Goal: Task Accomplishment & Management: Manage account settings

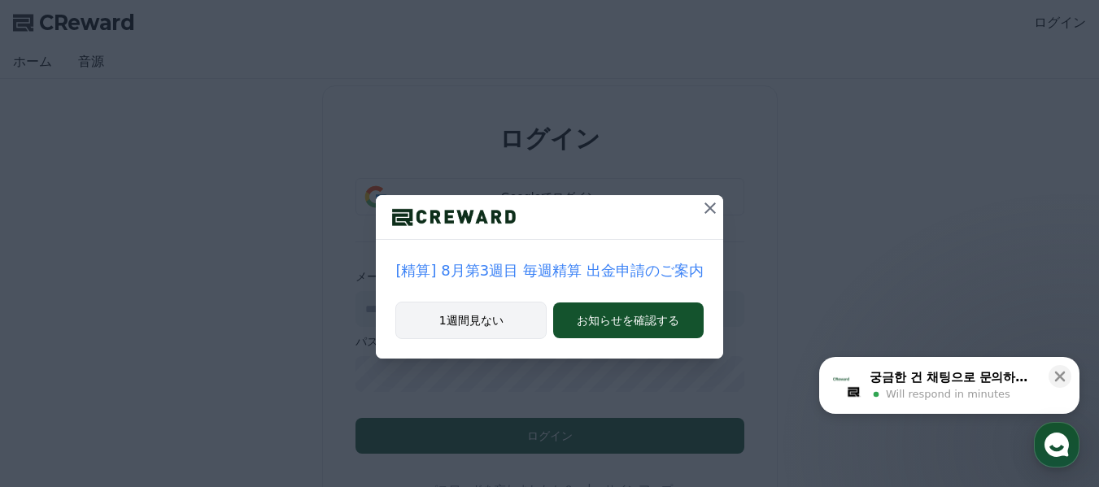
click at [505, 320] on button "1週間見ない" at bounding box center [470, 320] width 151 height 37
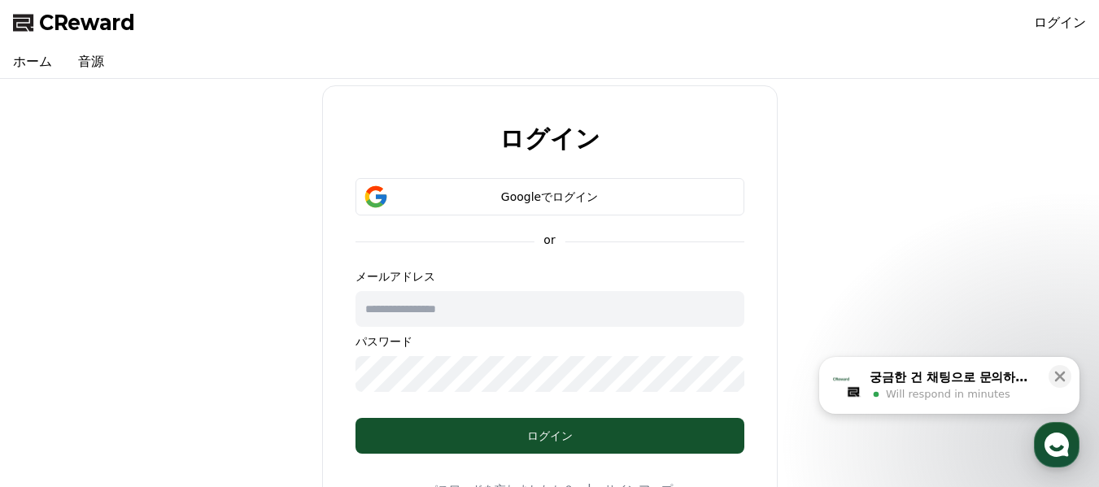
click at [495, 313] on input "text" at bounding box center [549, 309] width 389 height 36
type input "**********"
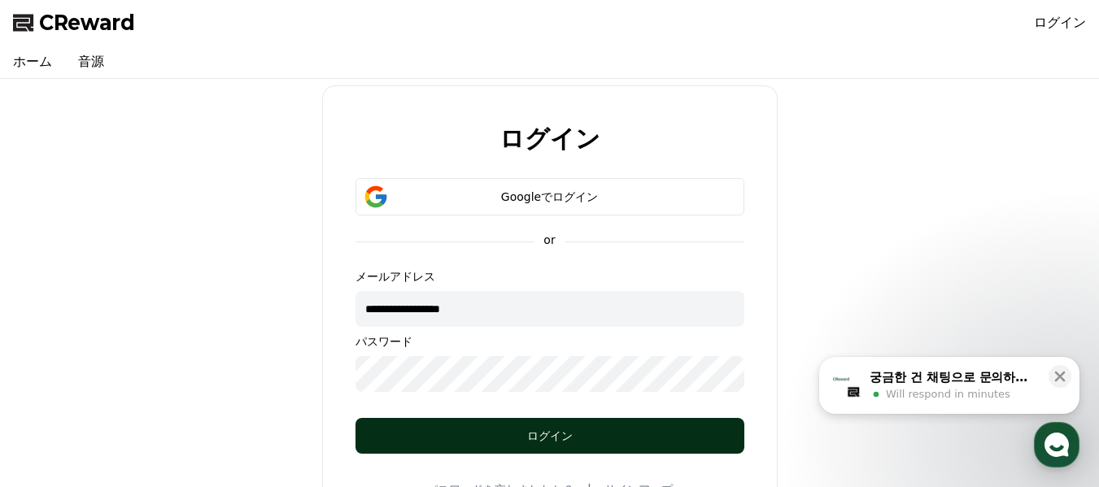
click at [542, 443] on div "ログイン" at bounding box center [550, 436] width 324 height 16
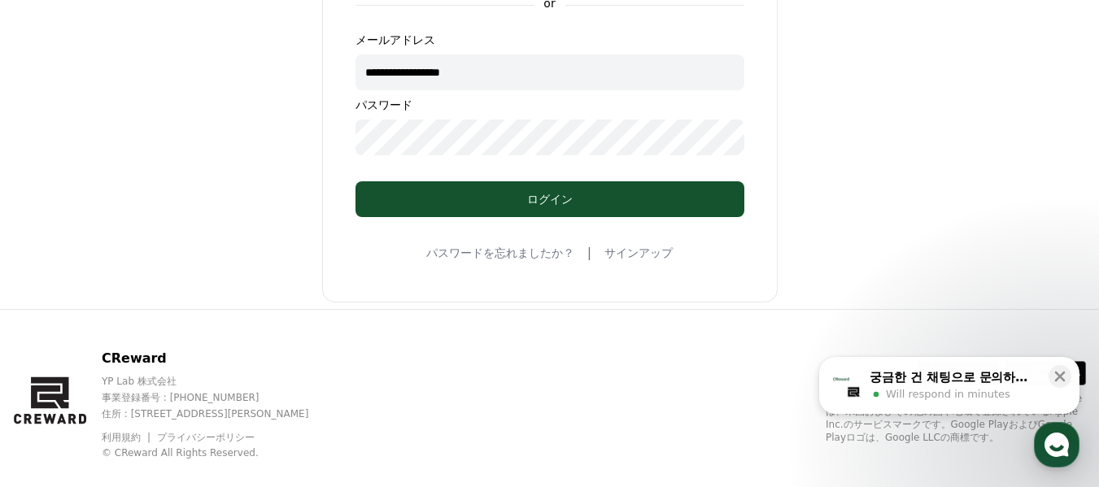
scroll to position [261, 0]
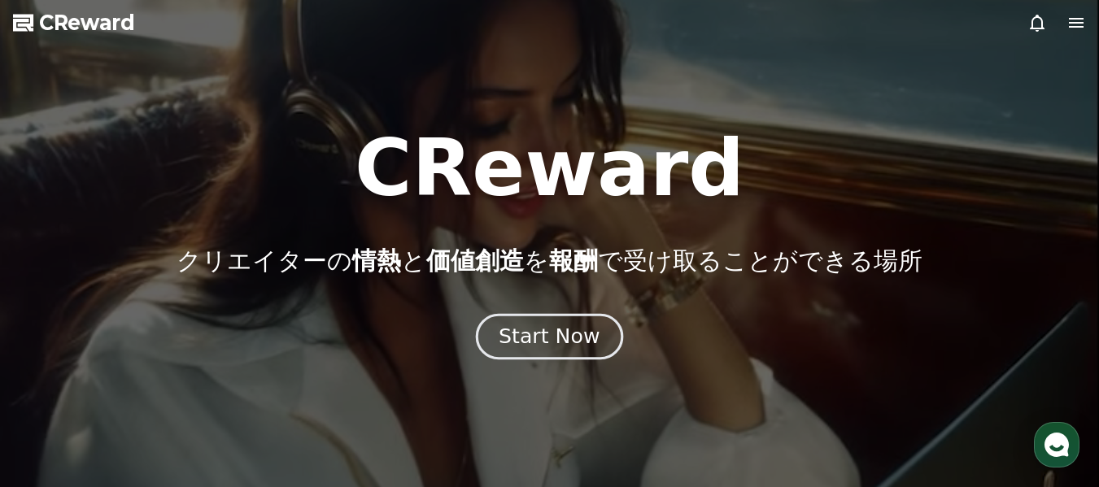
click at [548, 335] on div "Start Now" at bounding box center [549, 337] width 101 height 28
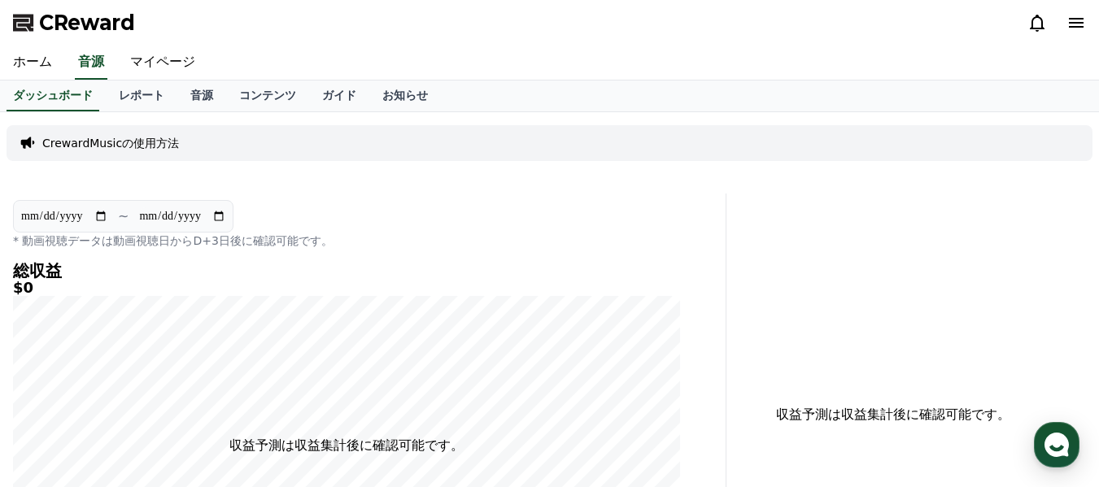
click at [1096, 15] on div "CReward" at bounding box center [549, 23] width 1099 height 46
click at [1080, 24] on icon at bounding box center [1076, 23] width 15 height 10
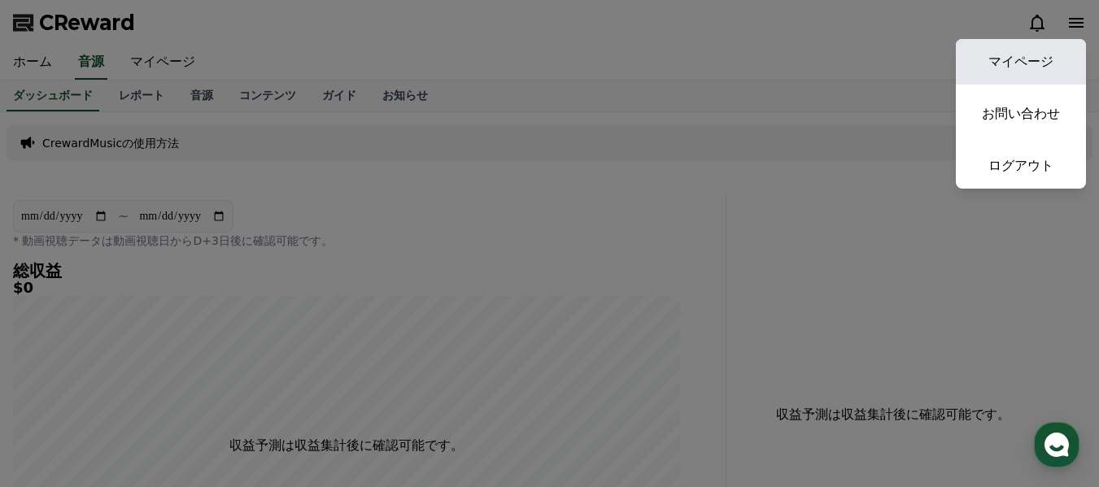
click at [1031, 68] on link "マイページ" at bounding box center [1021, 62] width 130 height 46
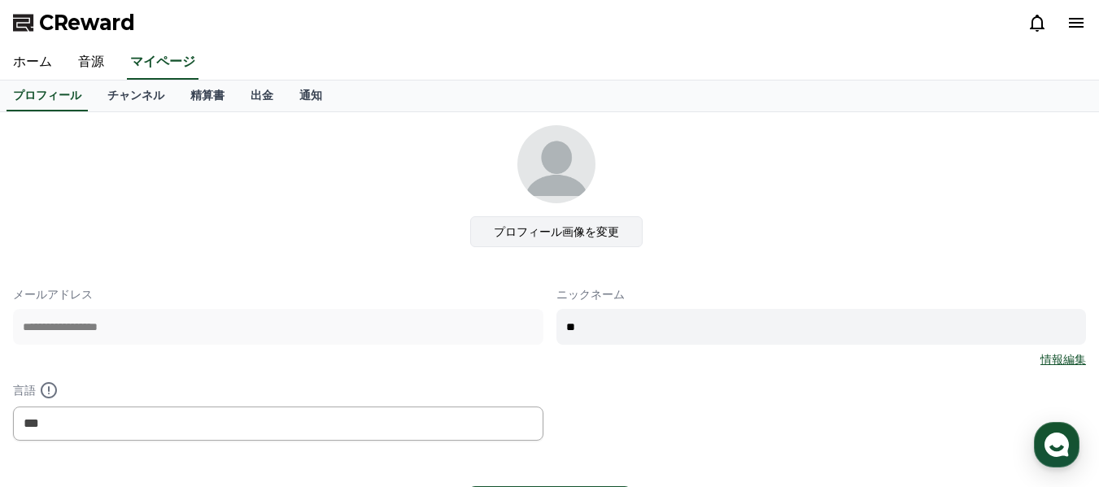
click at [598, 233] on label "プロフィール画像を変更" at bounding box center [556, 231] width 172 height 31
click at [0, 0] on input "プロフィール画像を変更" at bounding box center [0, 0] width 0 height 0
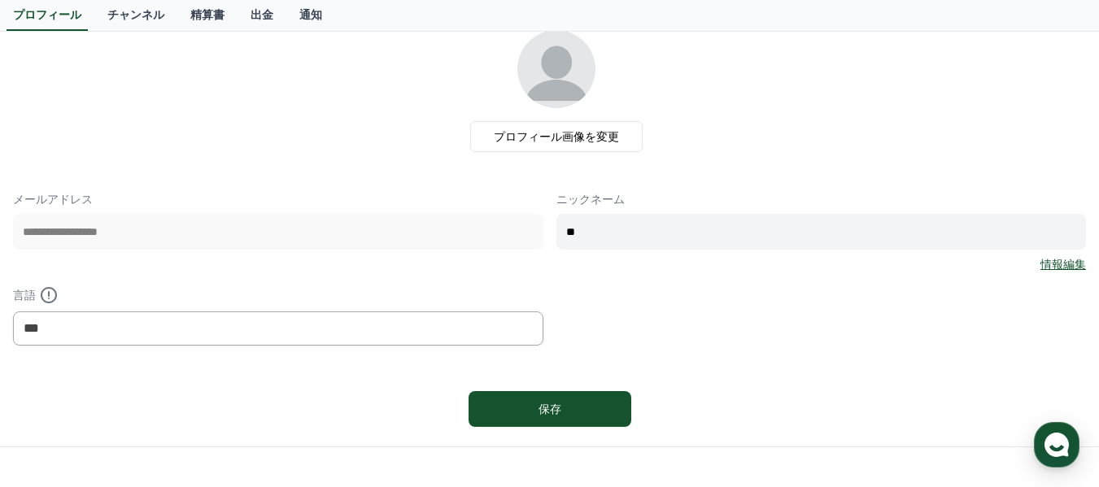
scroll to position [94, 0]
click at [1075, 266] on link "情報編集" at bounding box center [1063, 265] width 46 height 16
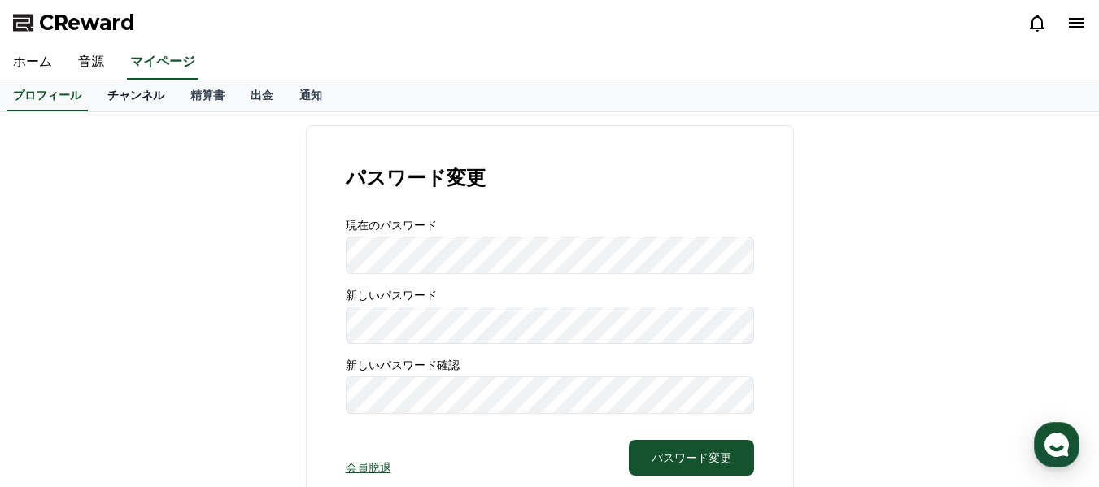
click at [106, 100] on link "チャンネル" at bounding box center [135, 96] width 83 height 31
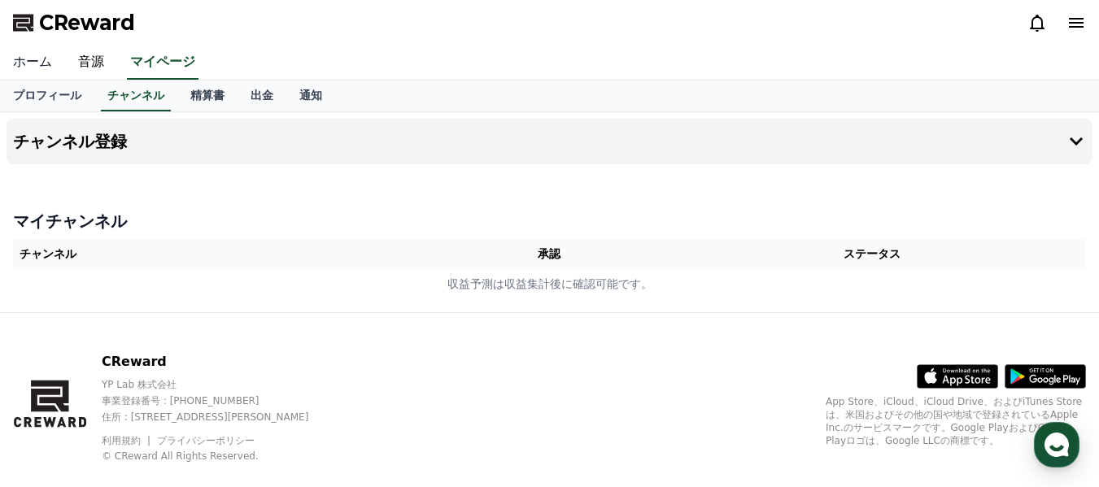
click at [15, 62] on link "ホーム" at bounding box center [32, 63] width 65 height 34
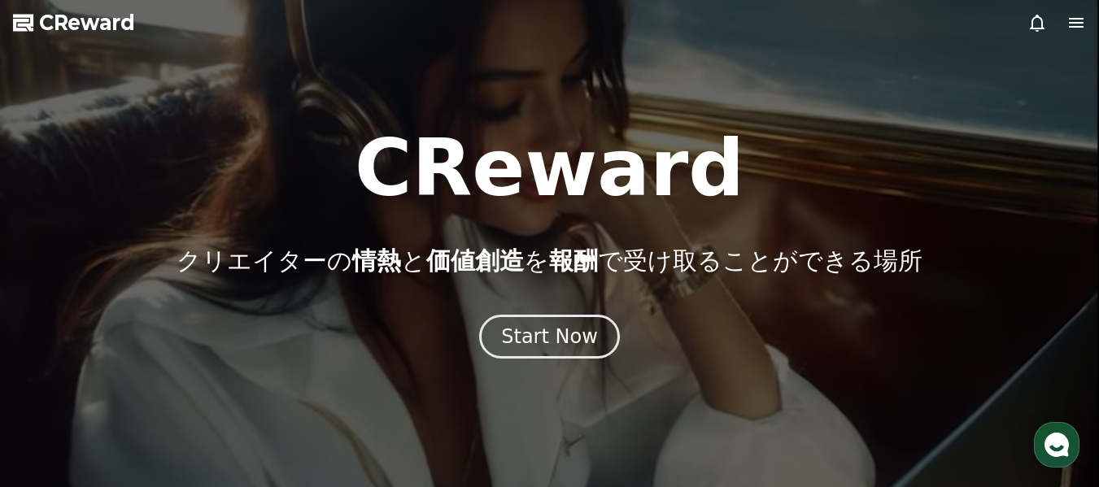
click at [1038, 24] on icon at bounding box center [1037, 23] width 20 height 20
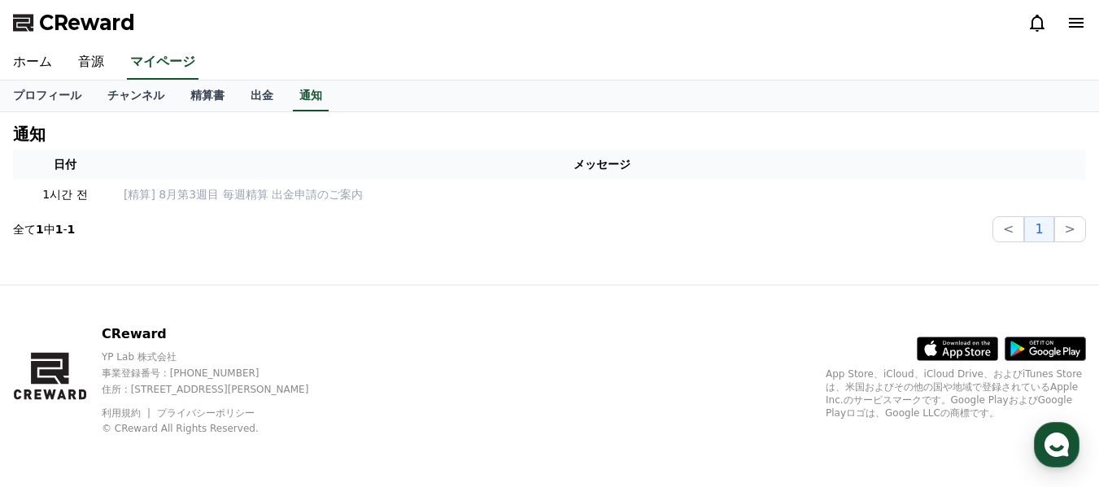
click at [1067, 24] on icon at bounding box center [1076, 23] width 20 height 20
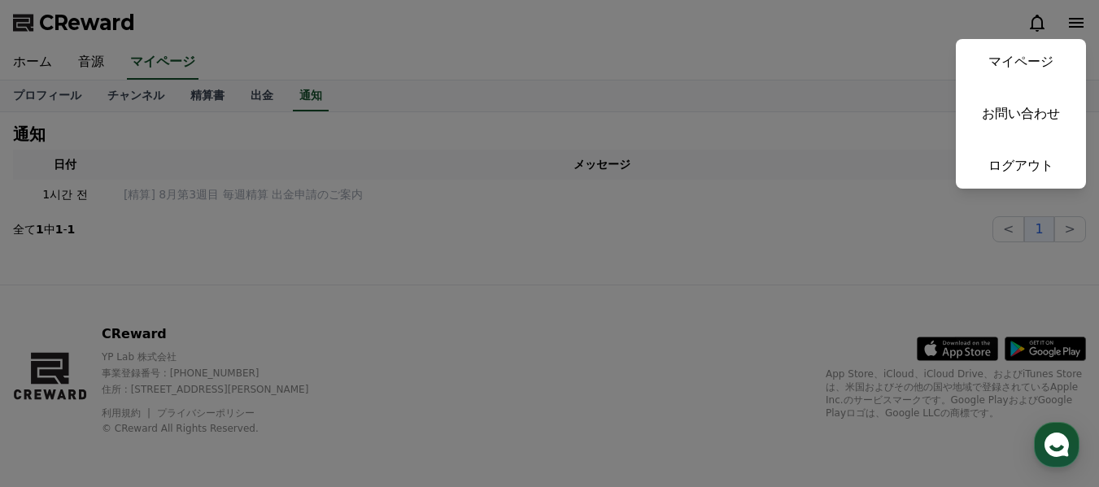
click at [350, 142] on button "close" at bounding box center [549, 243] width 1099 height 487
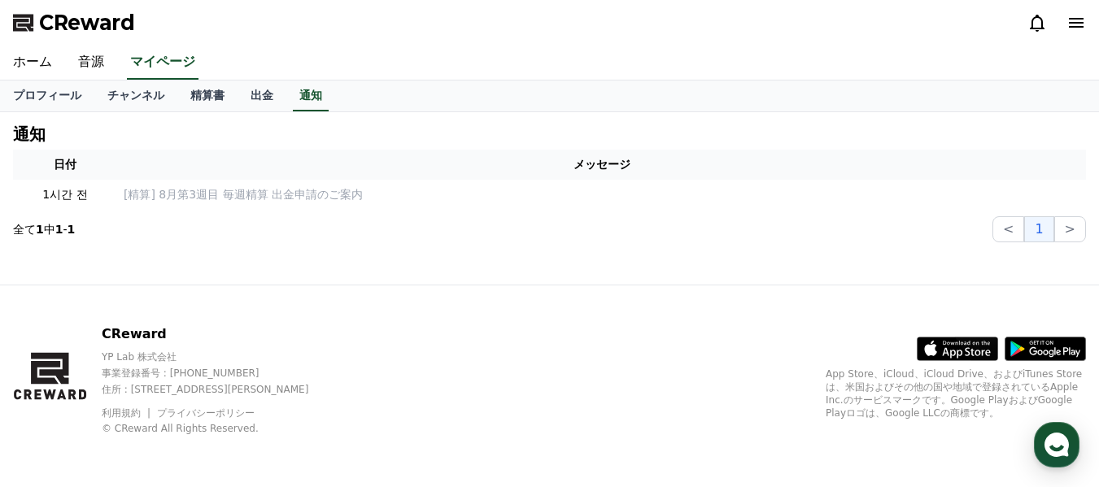
drag, startPoint x: 135, startPoint y: 21, endPoint x: 46, endPoint y: 39, distance: 90.4
click at [46, 39] on div "CReward" at bounding box center [549, 23] width 1099 height 46
copy span "Reward"
click at [105, 100] on link "チャンネル" at bounding box center [135, 96] width 83 height 31
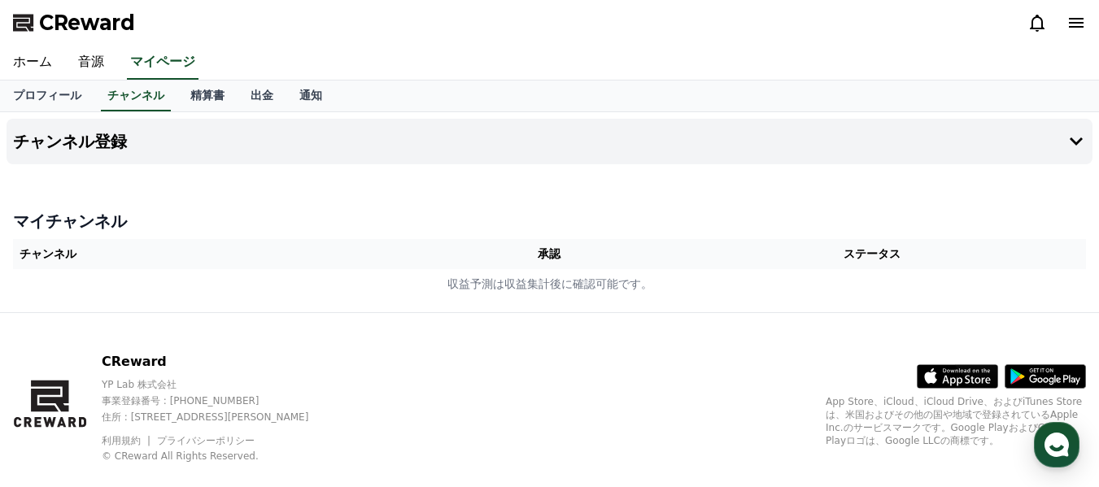
click at [48, 255] on th "チャンネル" at bounding box center [226, 254] width 427 height 30
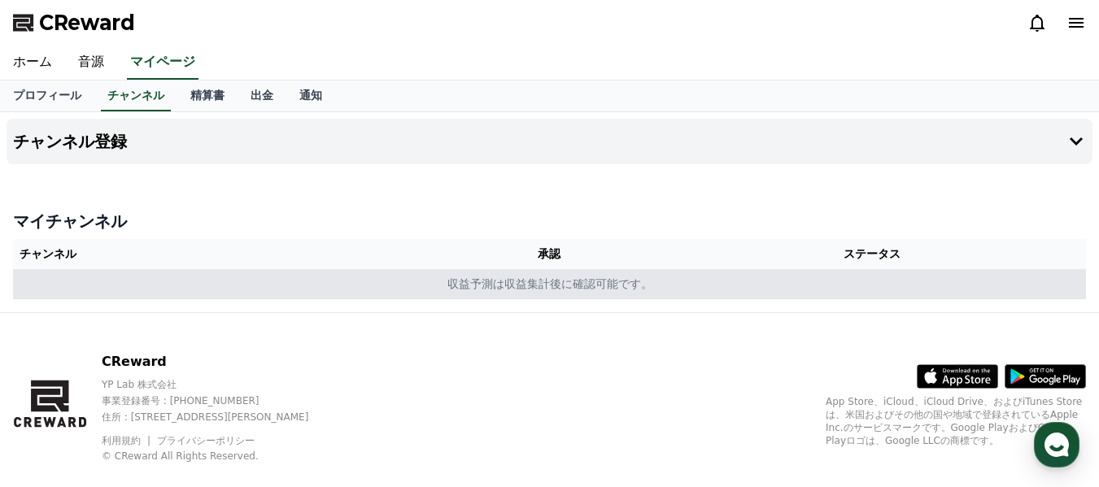
drag, startPoint x: 398, startPoint y: 277, endPoint x: 387, endPoint y: 280, distance: 11.1
click at [399, 277] on td "収益予測は収益集計後に確認可能です。" at bounding box center [549, 284] width 1073 height 30
click at [543, 290] on td "収益予測は収益集計後に確認可能です。" at bounding box center [549, 284] width 1073 height 30
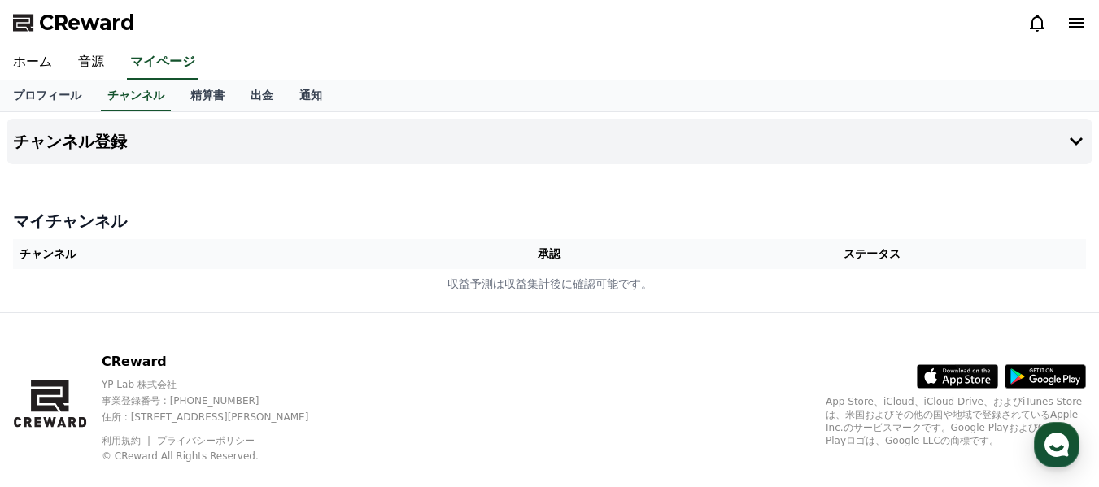
click at [562, 242] on th "承認" at bounding box center [549, 254] width 219 height 30
click at [902, 256] on th "ステータス" at bounding box center [872, 254] width 427 height 30
click at [55, 99] on link "プロフィール" at bounding box center [47, 96] width 94 height 31
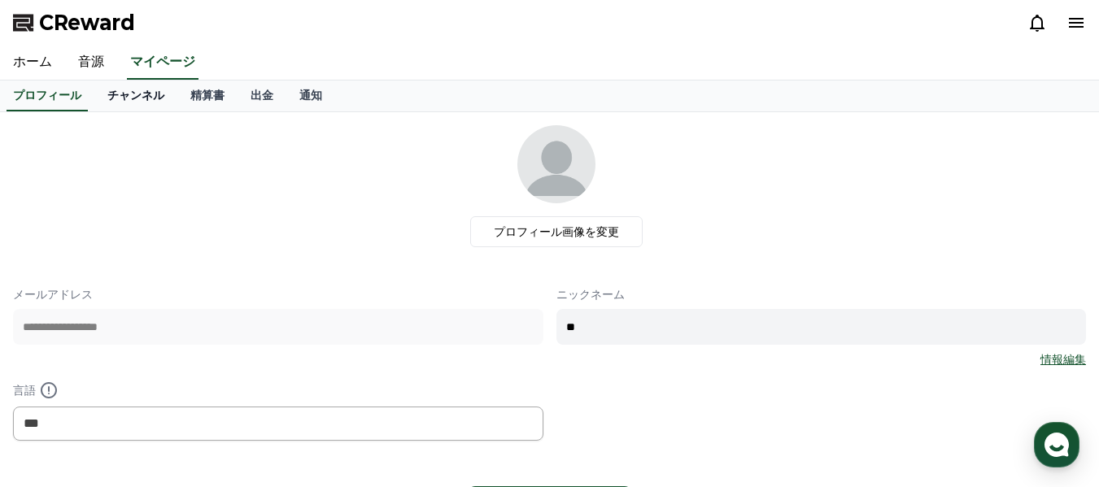
click at [109, 95] on link "チャンネル" at bounding box center [135, 96] width 83 height 31
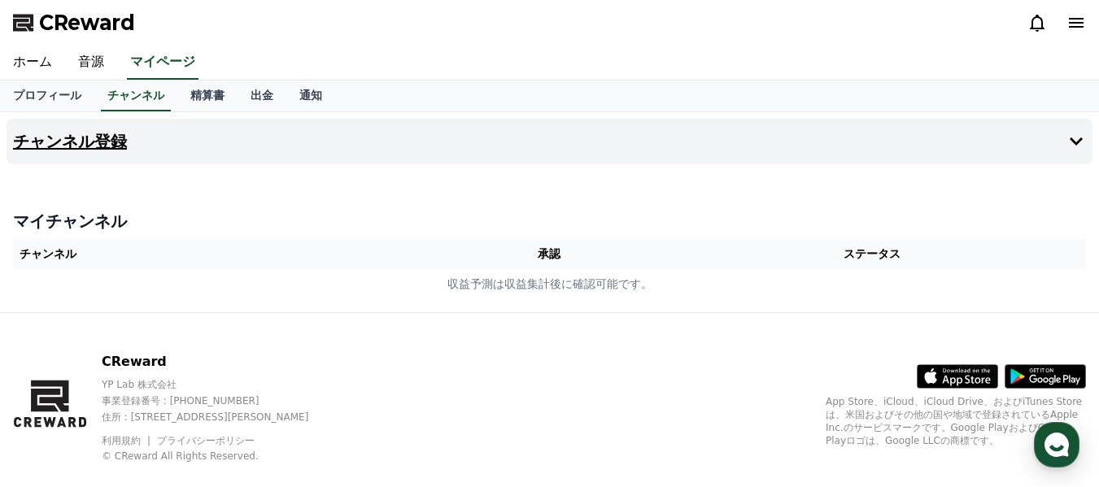
click at [1084, 137] on icon at bounding box center [1076, 142] width 20 height 20
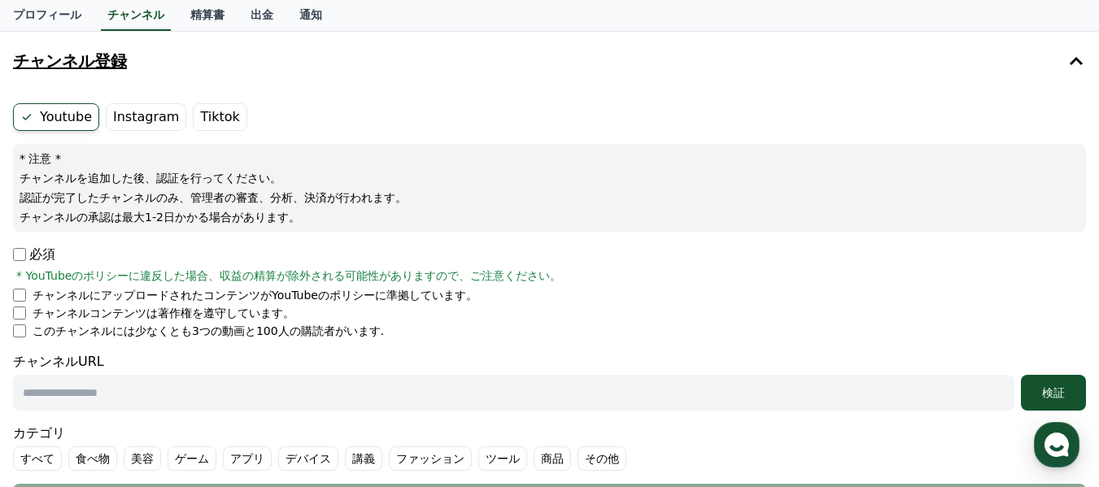
scroll to position [81, 0]
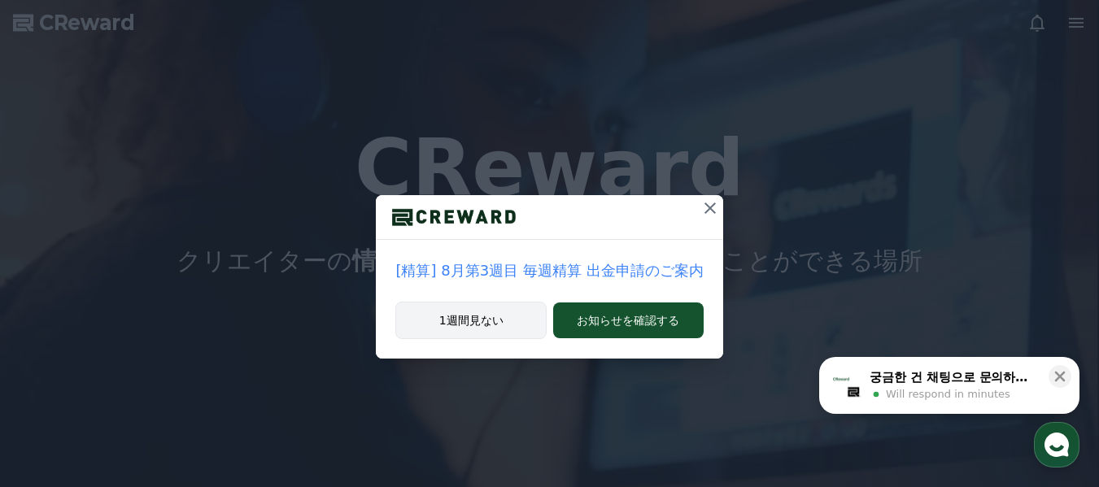
click at [503, 320] on button "1週間見ない" at bounding box center [470, 320] width 151 height 37
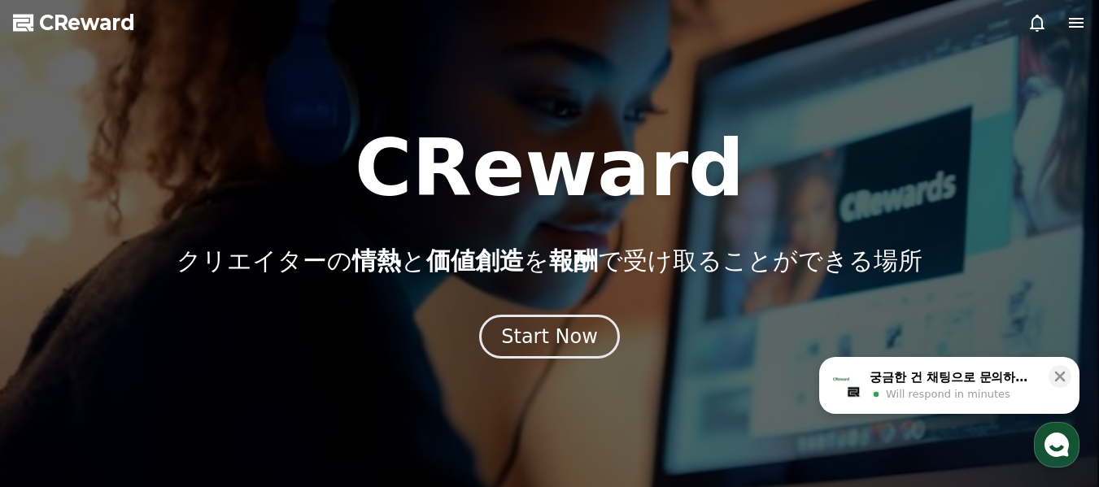
click at [1074, 20] on icon at bounding box center [1076, 23] width 20 height 20
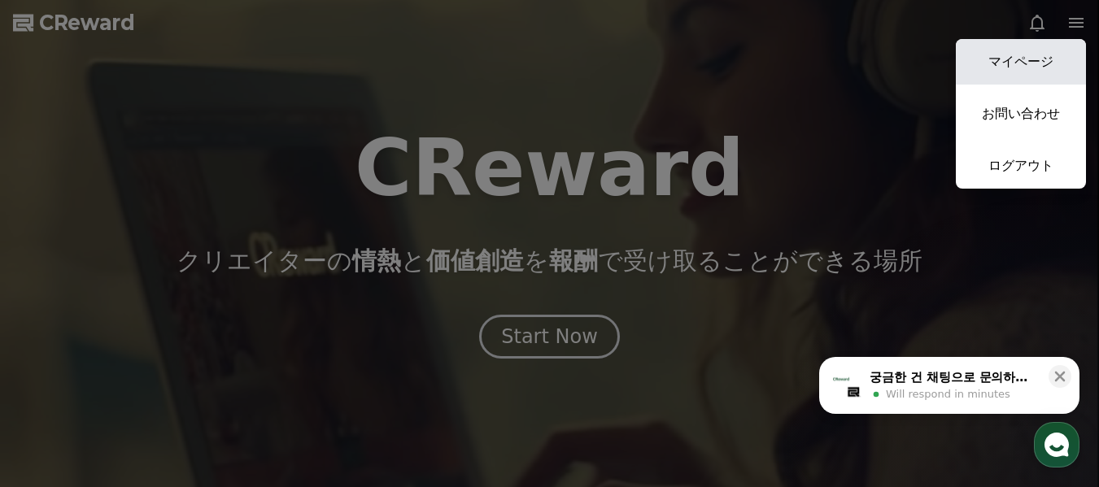
click at [1036, 67] on link "マイページ" at bounding box center [1021, 62] width 130 height 46
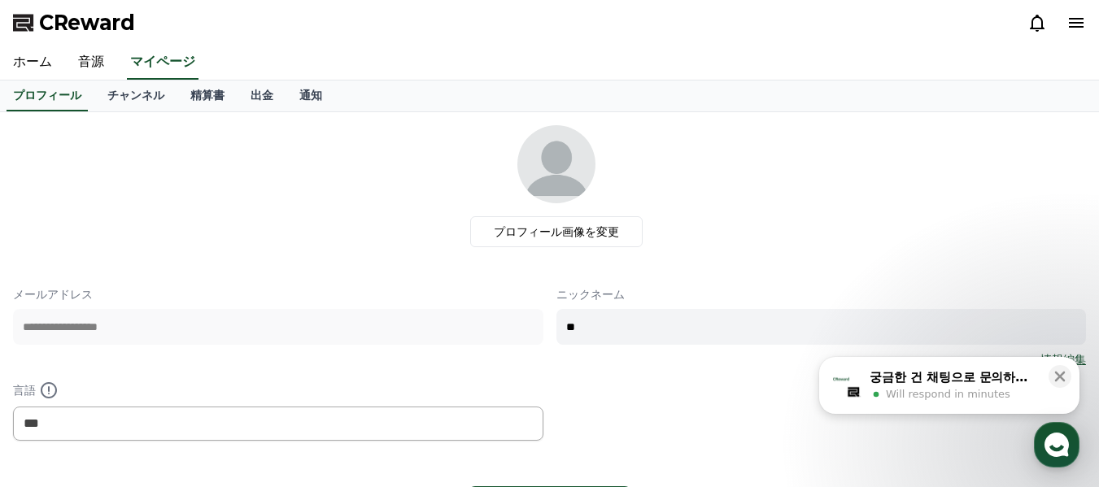
click at [940, 390] on span "Will respond in minutes" at bounding box center [948, 394] width 124 height 15
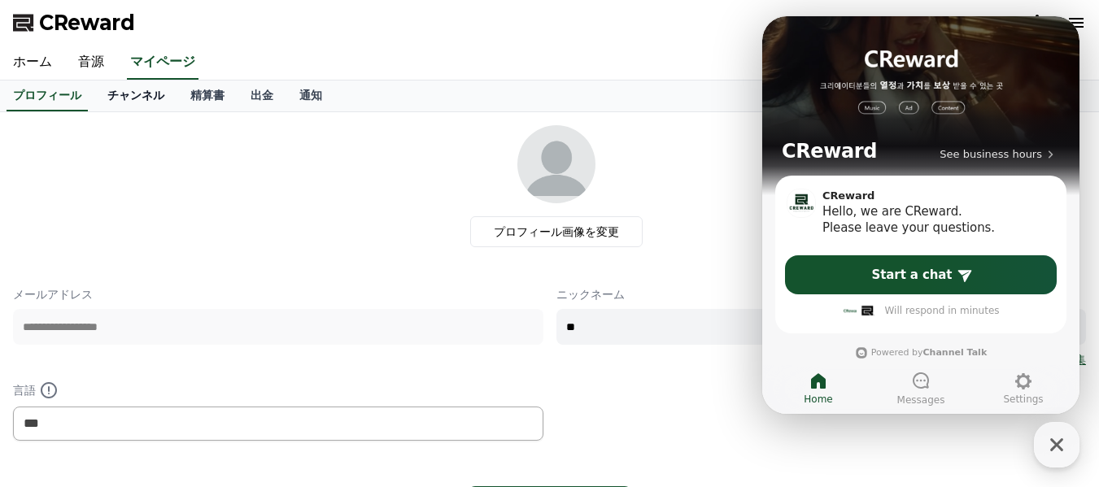
click at [115, 92] on link "チャンネル" at bounding box center [135, 96] width 83 height 31
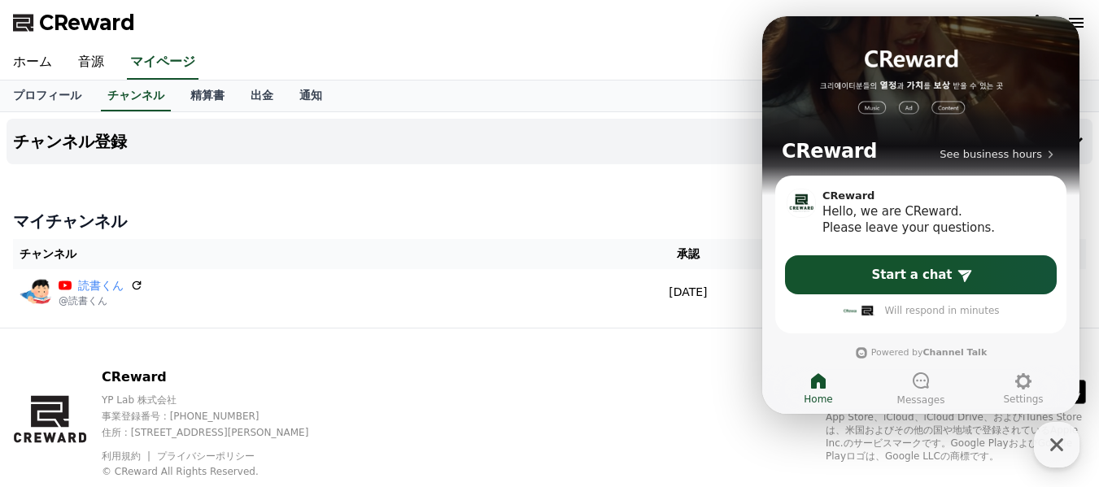
click at [325, 216] on h4 "マイチャンネル" at bounding box center [549, 221] width 1073 height 23
click at [1057, 452] on icon "button" at bounding box center [1056, 444] width 29 height 29
